Goal: Information Seeking & Learning: Learn about a topic

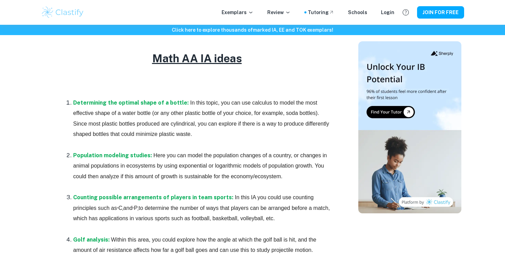
scroll to position [360, 0]
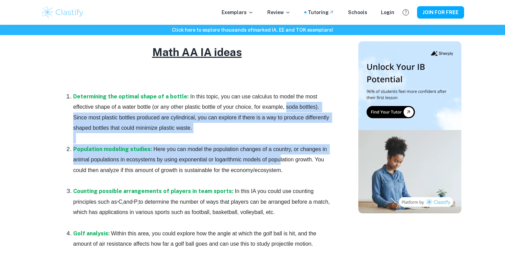
drag, startPoint x: 264, startPoint y: 107, endPoint x: 280, endPoint y: 165, distance: 59.7
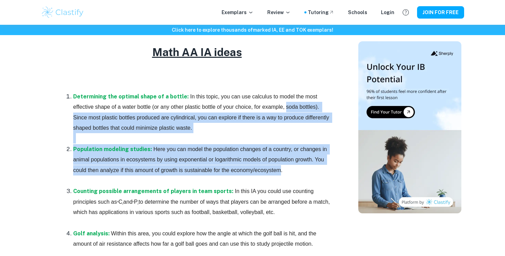
click at [280, 165] on p "Population modeling studies: Here you can model the population changes of a cou…" at bounding box center [203, 159] width 261 height 31
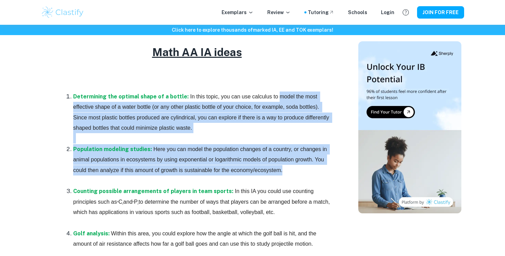
drag, startPoint x: 280, startPoint y: 165, endPoint x: 282, endPoint y: 90, distance: 75.3
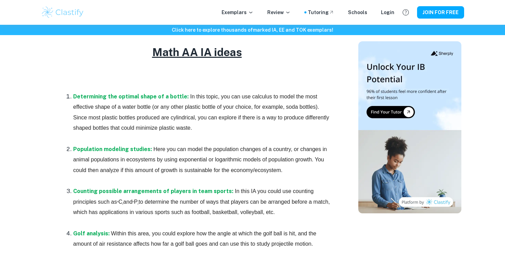
click at [282, 90] on p at bounding box center [196, 85] width 275 height 10
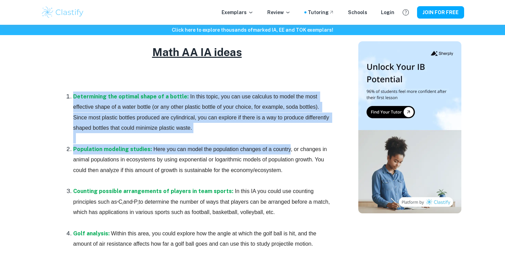
drag, startPoint x: 282, startPoint y: 90, endPoint x: 282, endPoint y: 158, distance: 68.7
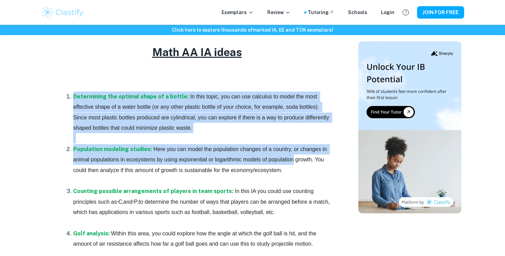
click at [282, 158] on span "Here you can model the population changes of a country, or changes in animal po…" at bounding box center [200, 159] width 255 height 27
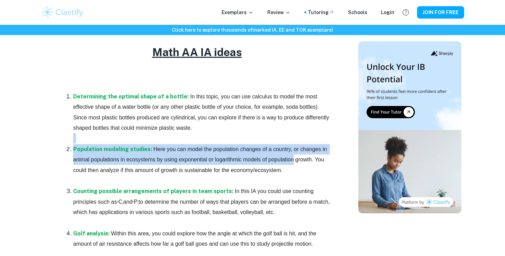
drag, startPoint x: 282, startPoint y: 158, endPoint x: 282, endPoint y: 112, distance: 46.7
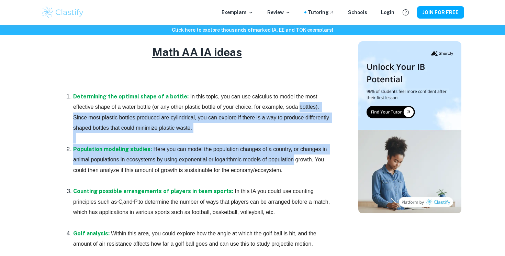
click at [282, 112] on p "Determining the optimal shape of a bottle: In this topic, you can use calculus …" at bounding box center [203, 112] width 261 height 42
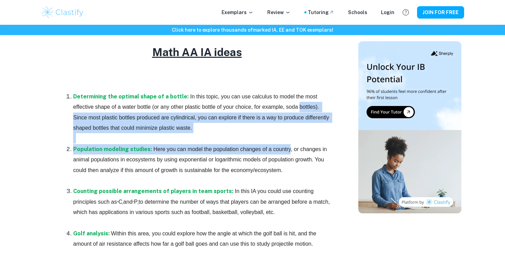
drag, startPoint x: 282, startPoint y: 112, endPoint x: 282, endPoint y: 149, distance: 37.4
click at [282, 149] on span "Here you can model the population changes of a country, or changes in animal po…" at bounding box center [200, 159] width 255 height 27
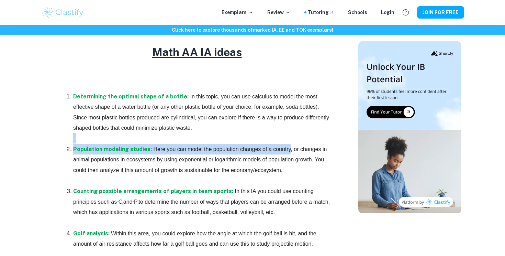
drag, startPoint x: 282, startPoint y: 149, endPoint x: 280, endPoint y: 119, distance: 29.9
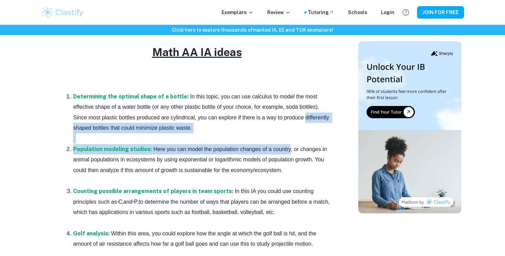
click at [280, 119] on span "In this topic, you can use calculus to model the most effective shape of a wate…" at bounding box center [201, 111] width 257 height 37
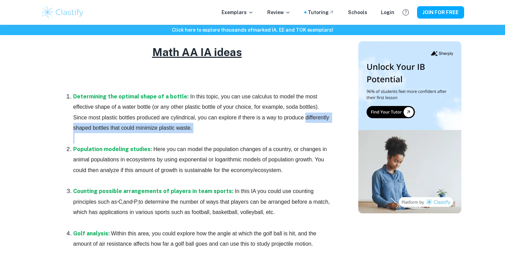
drag, startPoint x: 280, startPoint y: 119, endPoint x: 280, endPoint y: 143, distance: 23.7
click at [280, 143] on li "Determining the optimal shape of a bottle: In this topic, you can use calculus …" at bounding box center [203, 117] width 261 height 53
click at [280, 143] on p at bounding box center [203, 138] width 261 height 10
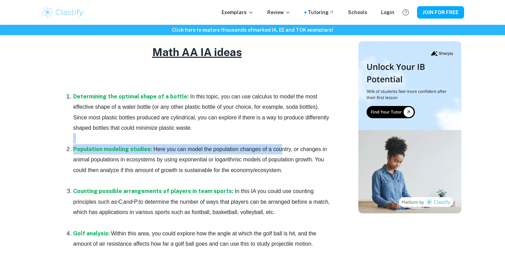
drag, startPoint x: 280, startPoint y: 154, endPoint x: 277, endPoint y: 122, distance: 31.4
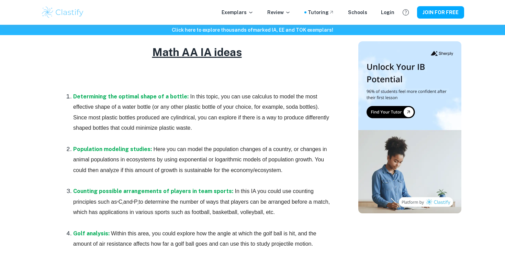
click at [277, 122] on p "Determining the optimal shape of a bottle: In this topic, you can use calculus …" at bounding box center [203, 112] width 261 height 42
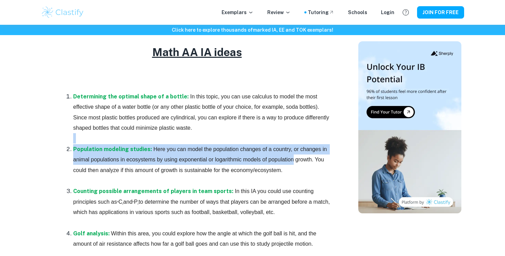
drag, startPoint x: 277, startPoint y: 122, endPoint x: 278, endPoint y: 159, distance: 37.1
click at [278, 159] on span "Here you can model the population changes of a country, or changes in animal po…" at bounding box center [200, 159] width 255 height 27
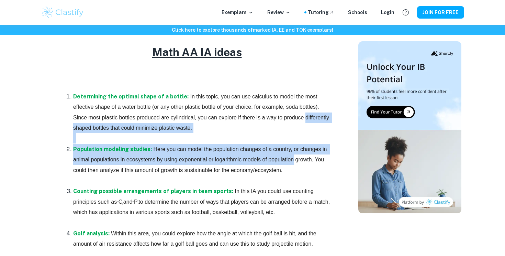
drag, startPoint x: 278, startPoint y: 159, endPoint x: 277, endPoint y: 107, distance: 52.2
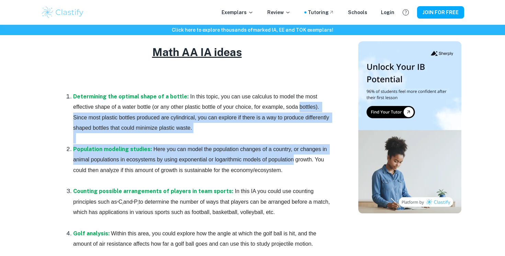
click at [277, 107] on span "In this topic, you can use calculus to model the most effective shape of a wate…" at bounding box center [201, 111] width 257 height 37
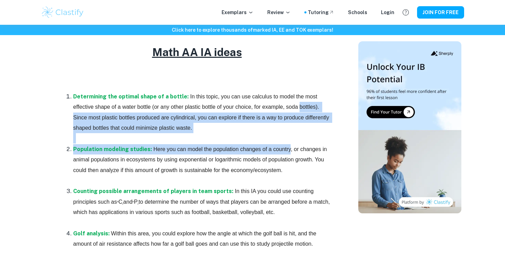
drag, startPoint x: 277, startPoint y: 107, endPoint x: 277, endPoint y: 146, distance: 38.5
click at [277, 146] on span "Here you can model the population changes of a country, or changes in animal po…" at bounding box center [200, 159] width 255 height 27
drag, startPoint x: 277, startPoint y: 146, endPoint x: 269, endPoint y: 109, distance: 38.0
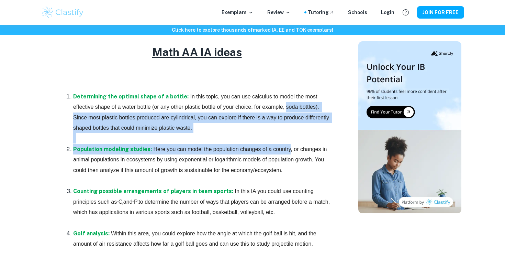
click at [269, 109] on span "In this topic, you can use calculus to model the most effective shape of a wate…" at bounding box center [201, 111] width 257 height 37
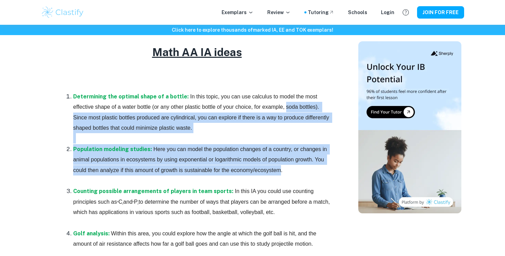
drag, startPoint x: 269, startPoint y: 109, endPoint x: 272, endPoint y: 172, distance: 63.6
click at [272, 172] on span "Here you can model the population changes of a country, or changes in animal po…" at bounding box center [200, 159] width 255 height 27
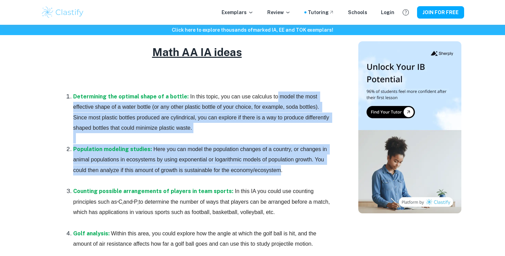
drag, startPoint x: 272, startPoint y: 172, endPoint x: 271, endPoint y: 91, distance: 80.7
click at [271, 91] on p "Determining the optimal shape of a bottle: In this topic, you can use calculus …" at bounding box center [203, 112] width 261 height 42
drag, startPoint x: 271, startPoint y: 91, endPoint x: 271, endPoint y: 179, distance: 87.9
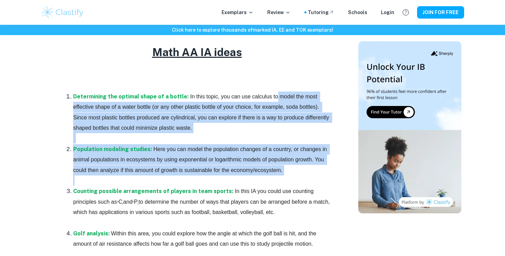
click at [271, 179] on p at bounding box center [203, 180] width 261 height 10
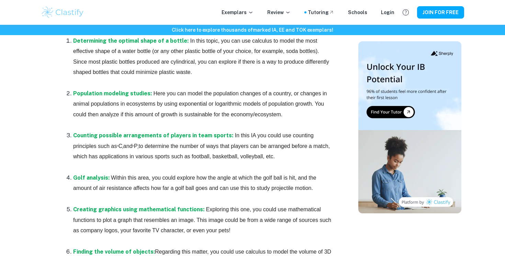
scroll to position [432, 0]
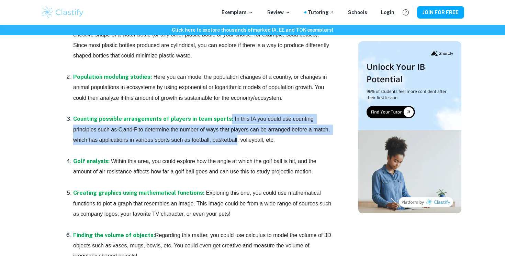
drag, startPoint x: 223, startPoint y: 114, endPoint x: 221, endPoint y: 139, distance: 24.9
click at [221, 139] on p "Counting possible arrangements of players in team sports: In this IA you could …" at bounding box center [203, 129] width 261 height 31
click at [221, 139] on span "to determine the number of ways that players can be arranged before a match, wh…" at bounding box center [202, 134] width 258 height 16
drag, startPoint x: 221, startPoint y: 139, endPoint x: 235, endPoint y: 116, distance: 27.1
click at [235, 116] on p "Counting possible arrangements of players in team sports: In this IA you could …" at bounding box center [203, 129] width 261 height 31
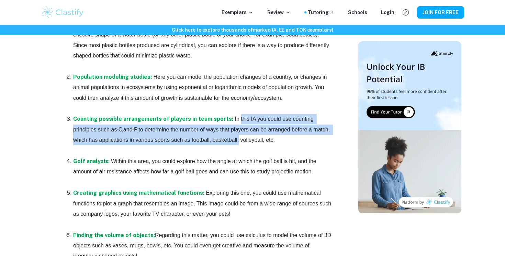
click at [235, 116] on span "In this IA you could use counting principles such as" at bounding box center [194, 124] width 242 height 16
drag, startPoint x: 235, startPoint y: 116, endPoint x: 234, endPoint y: 145, distance: 28.5
click at [235, 145] on li "Counting possible arrangements of players in team sports: In this IA you could …" at bounding box center [203, 134] width 261 height 42
click at [260, 124] on p "Counting possible arrangements of players in team sports: In this IA you could …" at bounding box center [203, 129] width 261 height 31
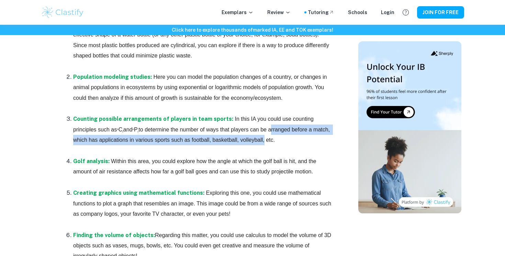
click at [260, 124] on p "Counting possible arrangements of players in team sports: In this IA you could …" at bounding box center [203, 129] width 261 height 31
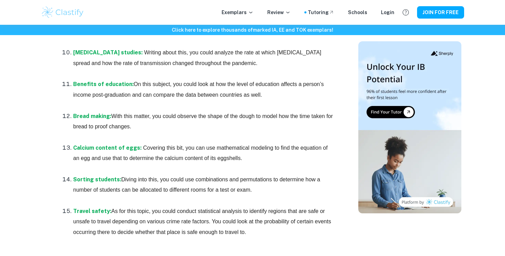
scroll to position [766, 0]
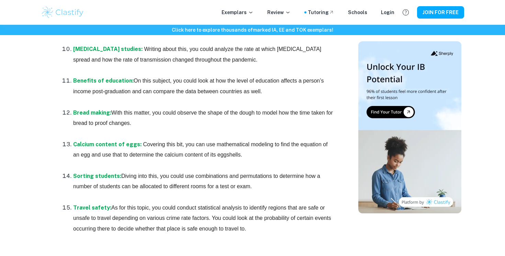
click at [261, 121] on p "Bread making: With this matter, you could observe the shape of the dough to mod…" at bounding box center [203, 118] width 261 height 21
click at [261, 128] on p at bounding box center [203, 133] width 261 height 10
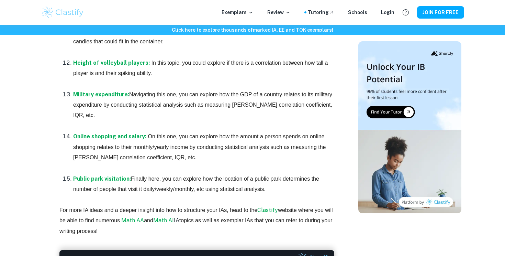
scroll to position [1536, 0]
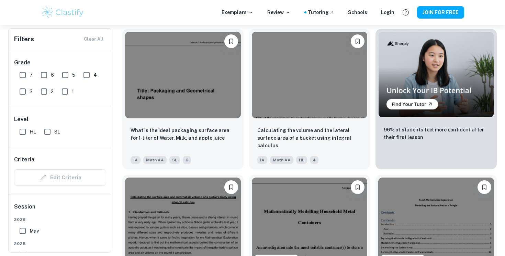
scroll to position [1965, 0]
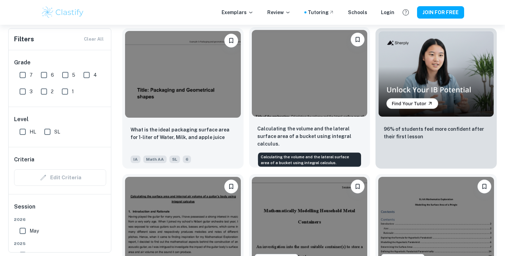
click at [282, 133] on p "Calculating the volume and the lateral surface area of a bucket using integral …" at bounding box center [309, 136] width 105 height 23
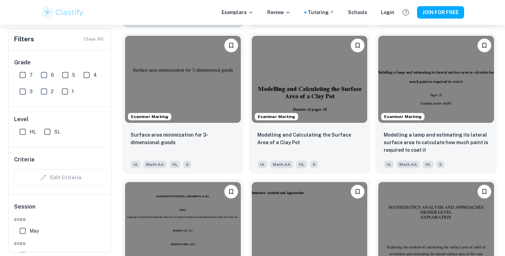
scroll to position [646, 0]
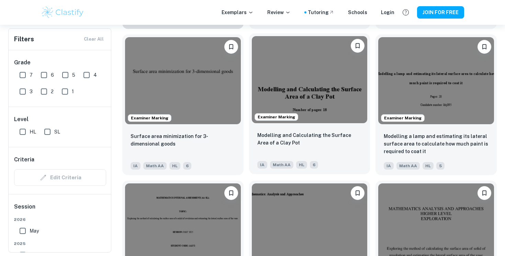
click at [363, 144] on div "Modelling and Calculating the Surface Area of a Clay Pot IA Math AA HL 6" at bounding box center [309, 150] width 121 height 48
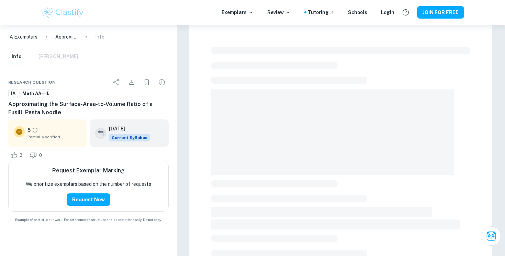
scroll to position [3, 0]
click at [34, 128] on icon "Grade partially verified" at bounding box center [35, 130] width 6 height 6
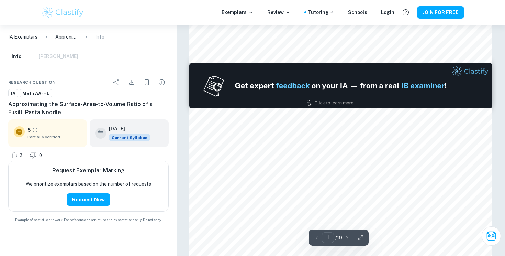
scroll to position [329, 0]
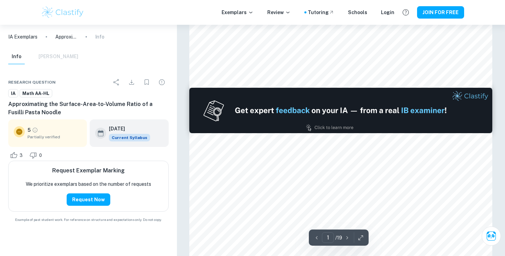
click at [57, 132] on div "5 Partially verified" at bounding box center [54, 133] width 54 height 14
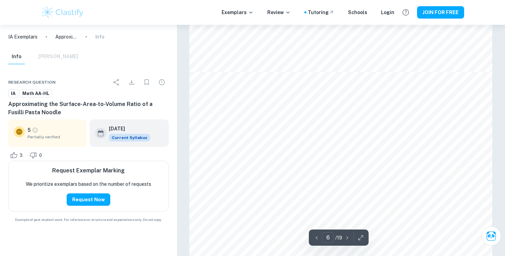
scroll to position [2004, 0]
type input "5"
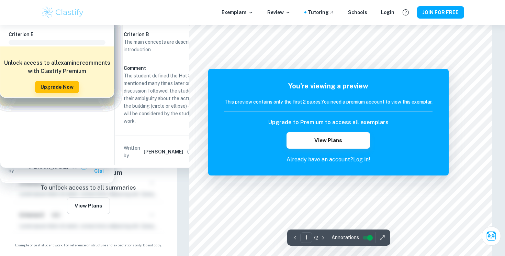
scroll to position [23, 0]
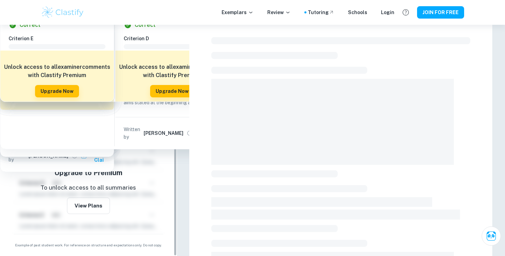
scroll to position [13, 0]
click at [144, 115] on div "Criterion B 3/4" at bounding box center [88, 116] width 138 height 12
click at [146, 115] on button "button" at bounding box center [152, 116] width 12 height 12
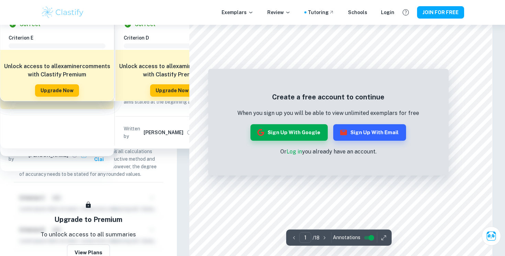
click at [150, 106] on icon "button" at bounding box center [152, 102] width 8 height 8
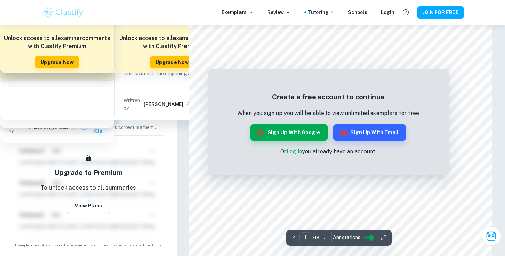
scroll to position [0, 0]
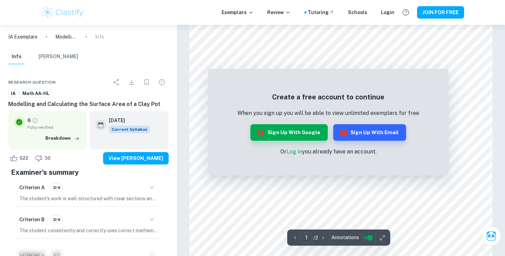
scroll to position [684, 0]
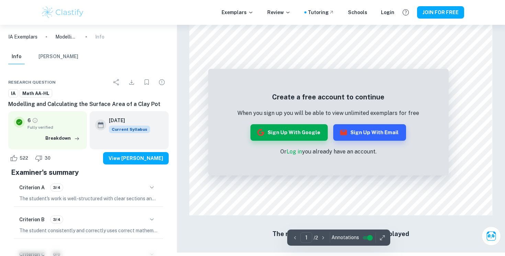
click at [150, 193] on button "button" at bounding box center [152, 187] width 12 height 12
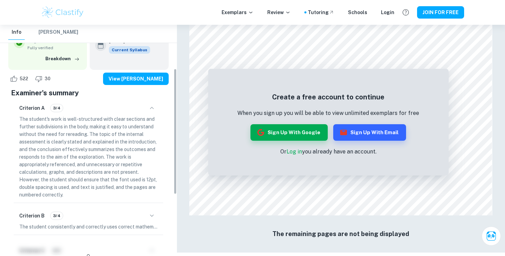
scroll to position [80, 0]
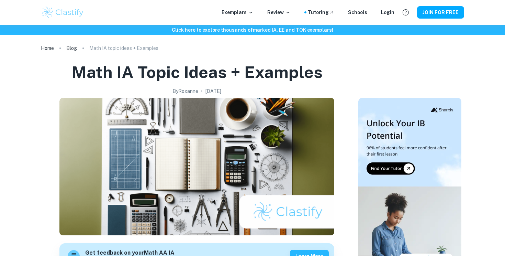
scroll to position [1821, 0]
